Goal: Book appointment/travel/reservation

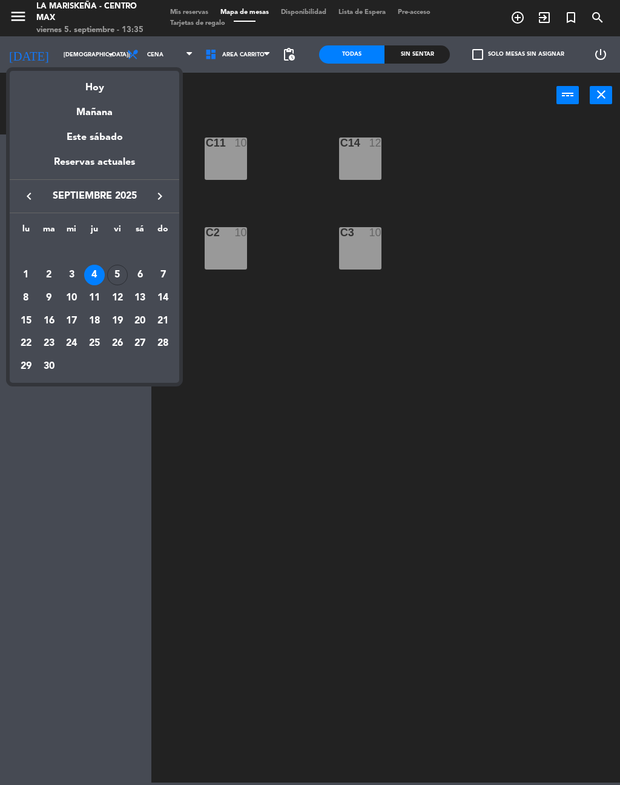
scroll to position [19, 0]
click at [101, 88] on div "Hoy" at bounding box center [95, 83] width 170 height 25
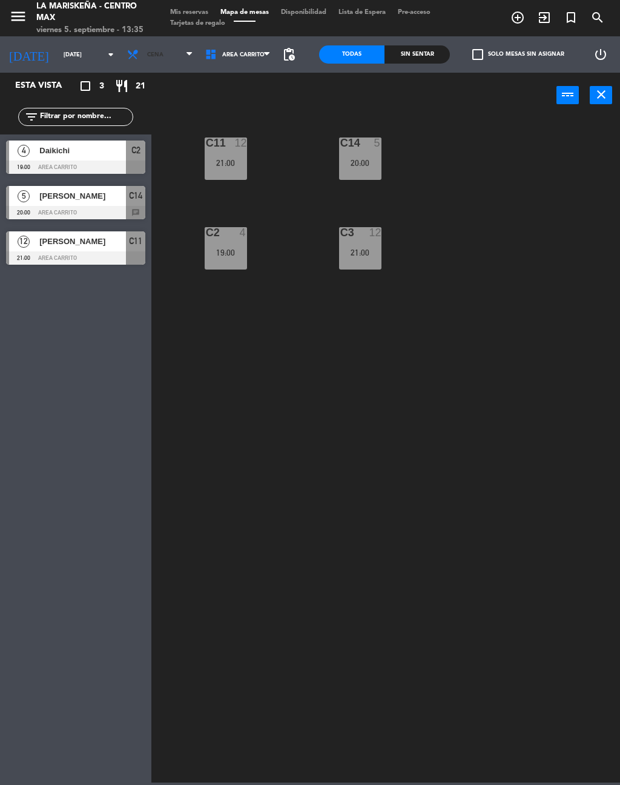
click at [166, 47] on span "Cena" at bounding box center [160, 54] width 78 height 27
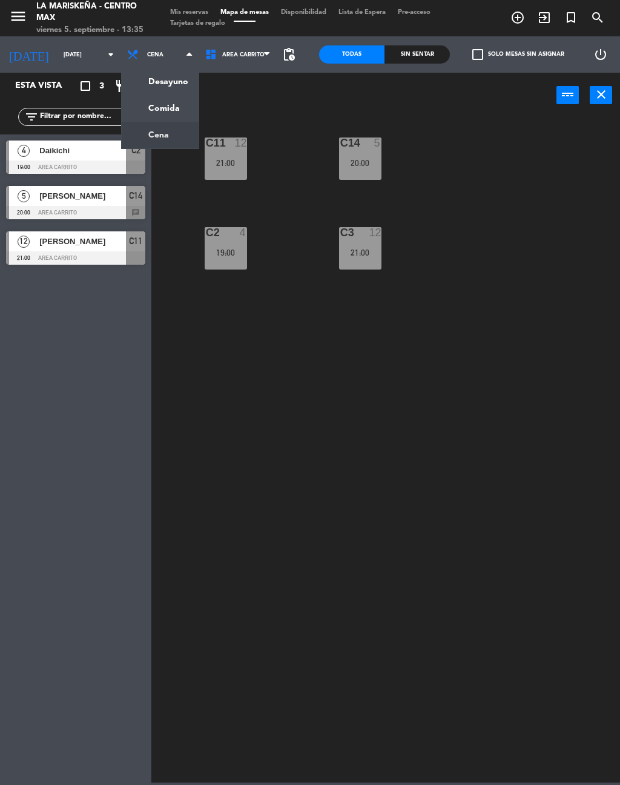
click at [162, 110] on ng-component "menu La Mariskeña - Centro [PERSON_NAME][DATE] 5. septiembre - 13:35 Mis reserv…" at bounding box center [310, 391] width 620 height 782
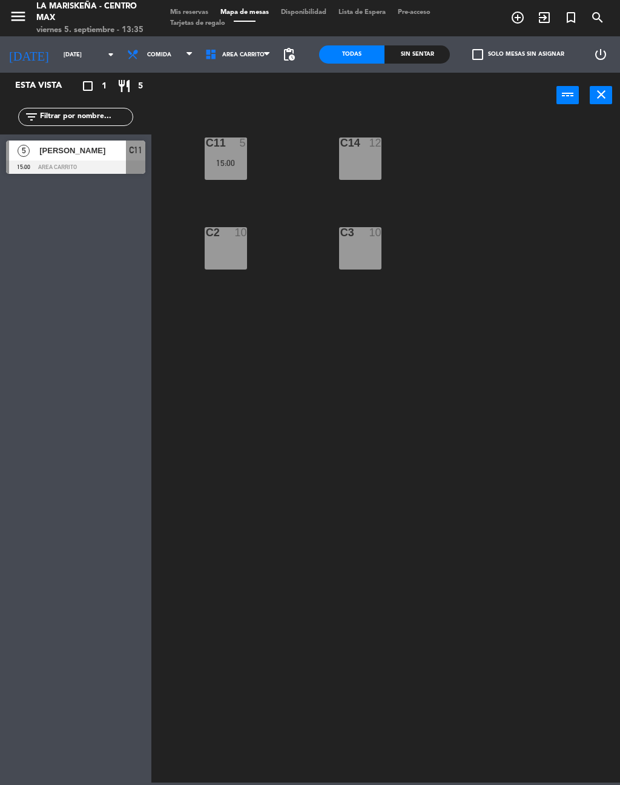
click at [116, 160] on div at bounding box center [75, 166] width 139 height 13
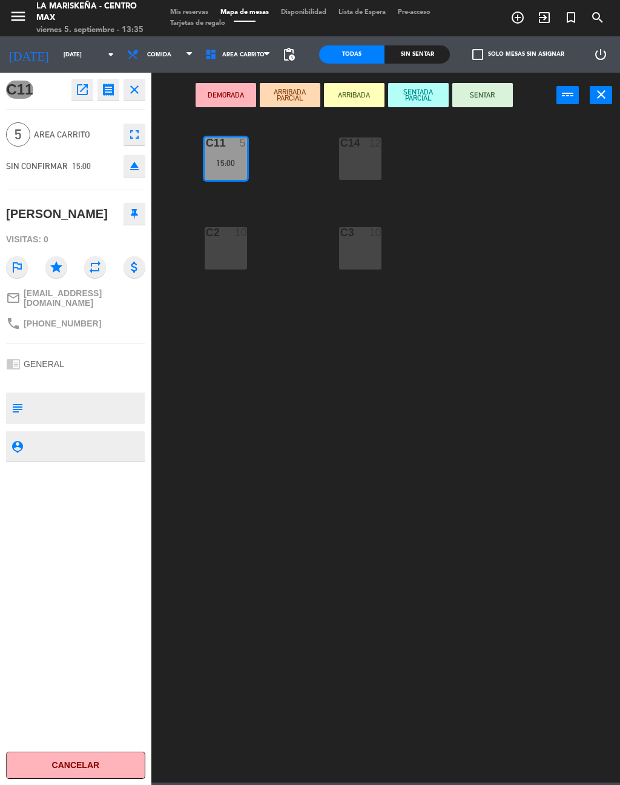
click at [134, 96] on icon "close" at bounding box center [134, 89] width 15 height 15
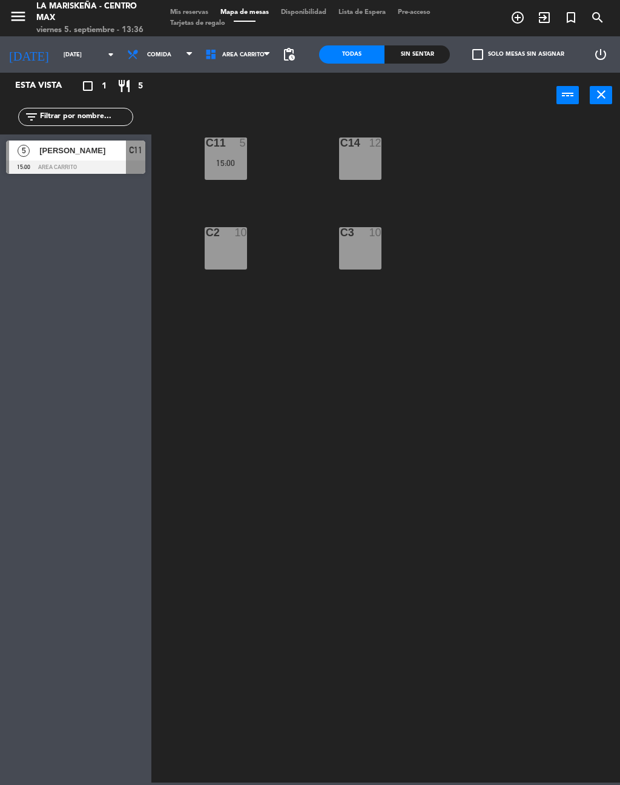
click at [62, 53] on input "[DATE]" at bounding box center [97, 54] width 79 height 19
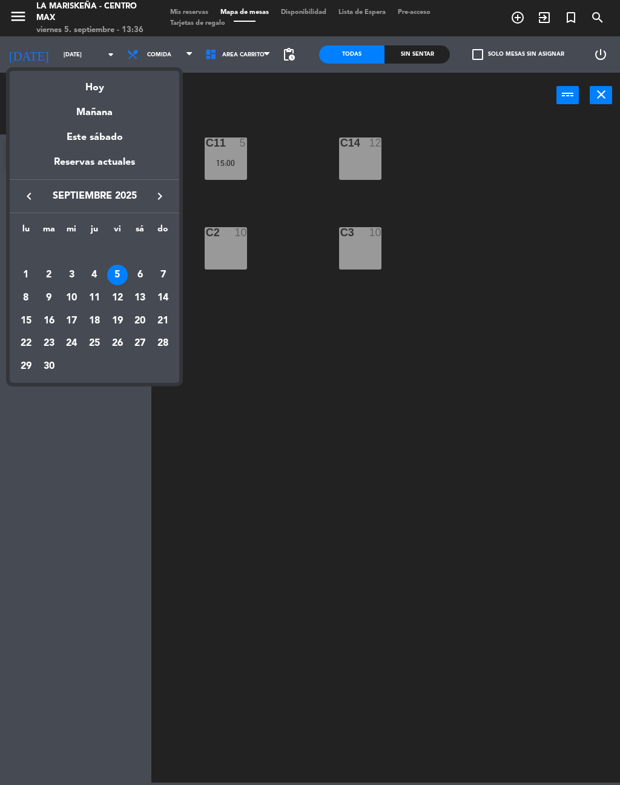
click at [142, 269] on div "6" at bounding box center [140, 275] width 21 height 21
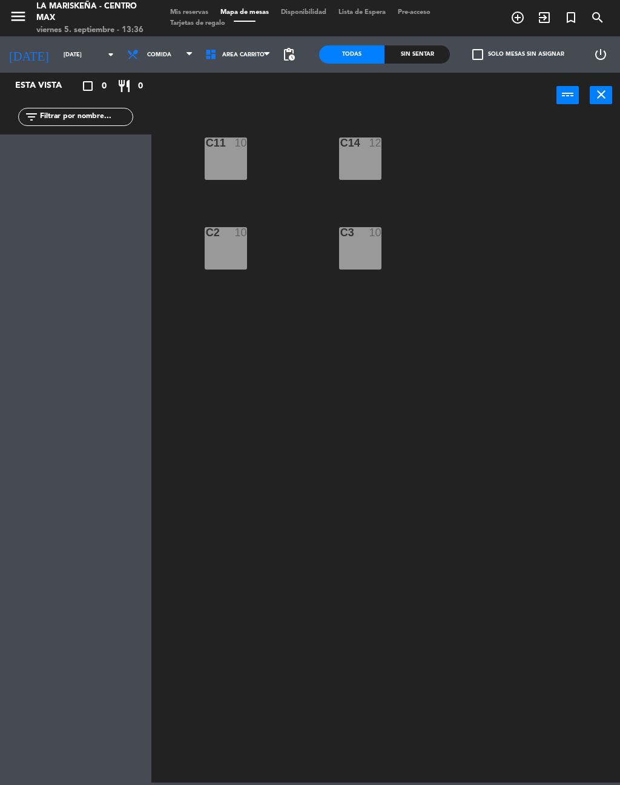
click at [141, 48] on span "Comida" at bounding box center [160, 54] width 78 height 27
click at [162, 130] on ng-component "menu La Mariskeña - Centro [PERSON_NAME][DATE] 5. septiembre - 13:36 Mis reserv…" at bounding box center [310, 391] width 620 height 782
click at [153, 47] on span "Cena" at bounding box center [160, 54] width 78 height 27
click at [168, 107] on ng-component "menu La Mariskeña - Centro [PERSON_NAME][DATE] 5. septiembre - 13:36 Mis reserv…" at bounding box center [310, 391] width 620 height 782
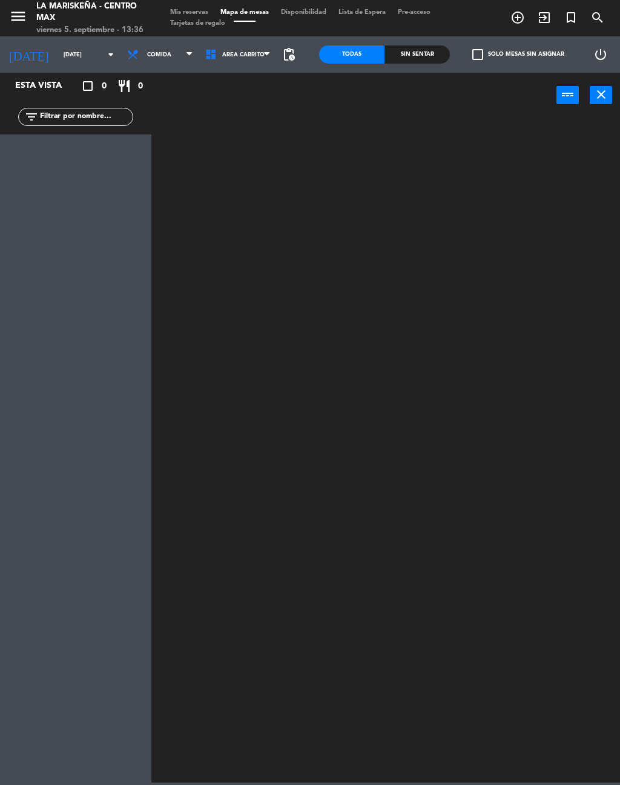
click at [72, 55] on input "[DATE]" at bounding box center [97, 54] width 79 height 19
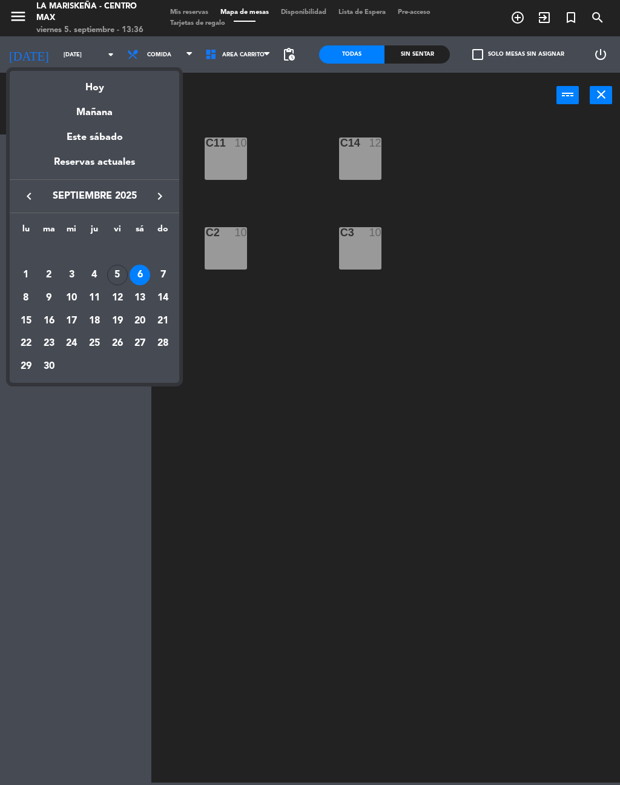
click at [124, 269] on div "5" at bounding box center [117, 275] width 21 height 21
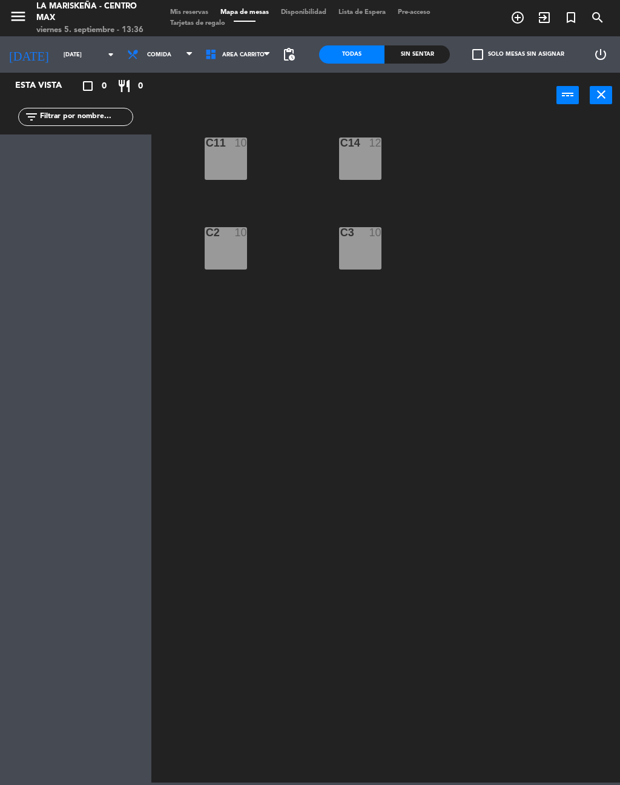
type input "[DATE]"
